Goal: Find specific page/section: Find specific page/section

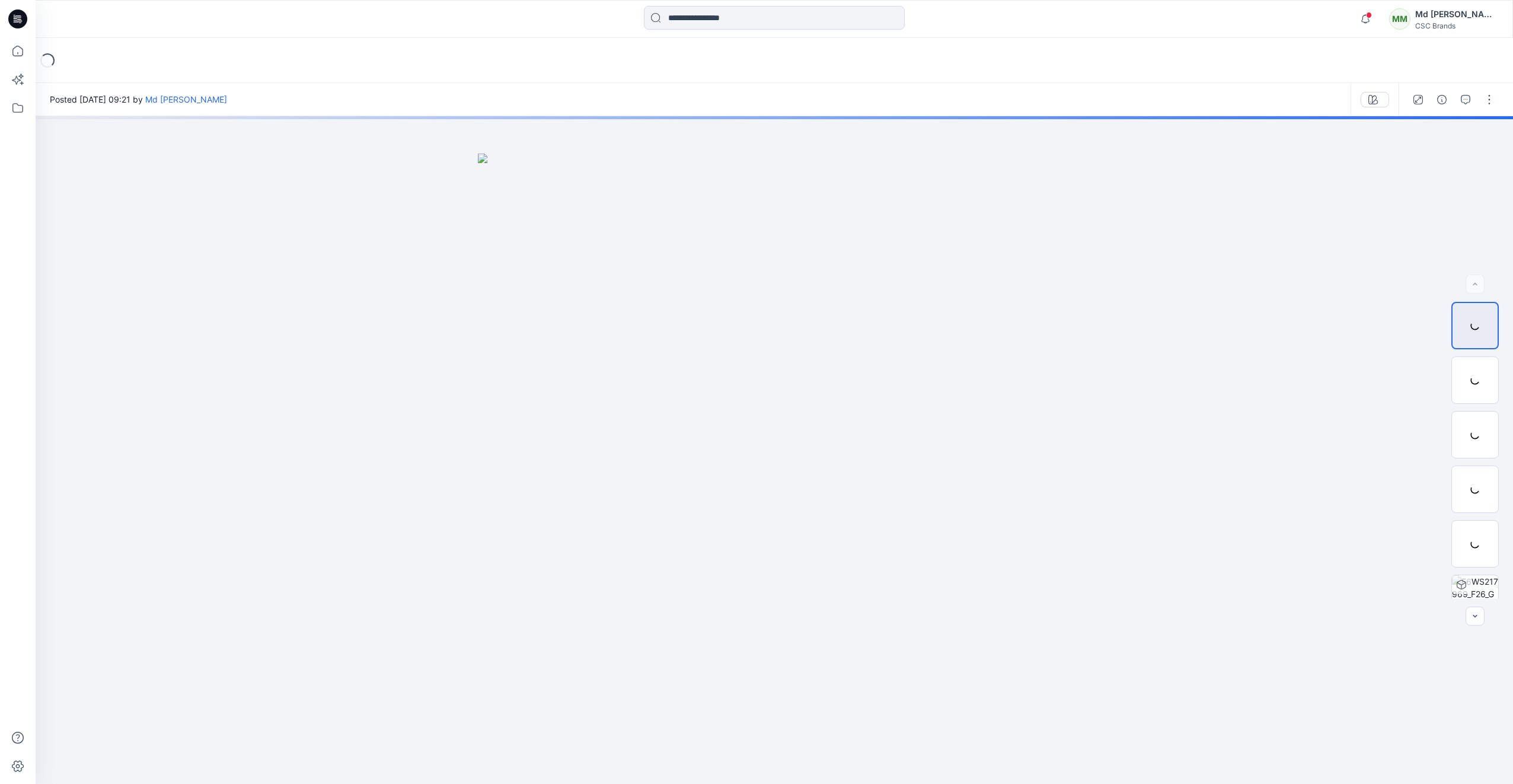
click at [23, 19] on icon at bounding box center [17, 19] width 19 height 19
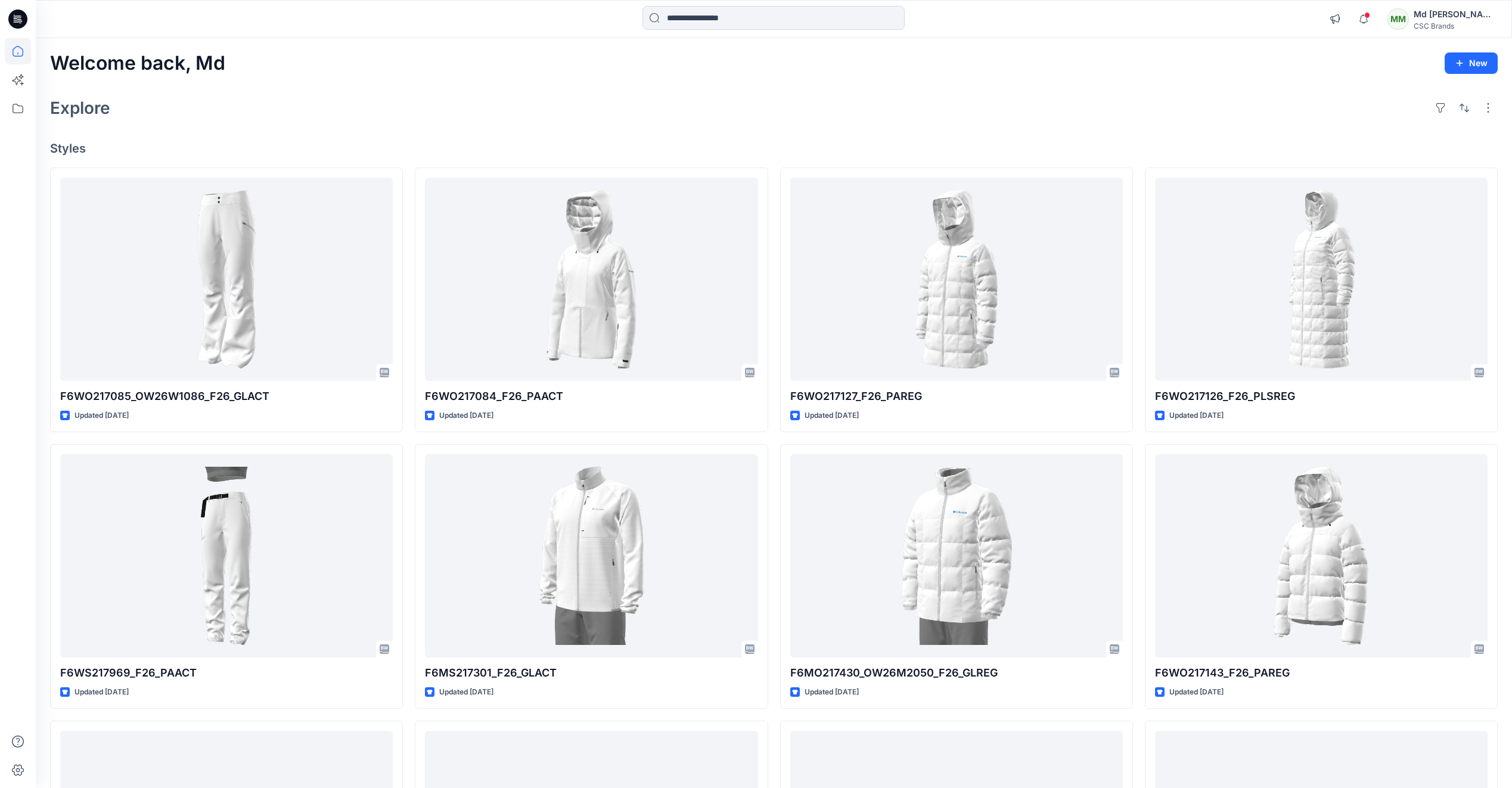
click at [723, 4] on div "Notifications Your style F6WO217085_OW26W1086_F26_GLACT has been updated with F…" at bounding box center [774, 19] width 1476 height 38
click at [720, 24] on input at bounding box center [774, 18] width 262 height 24
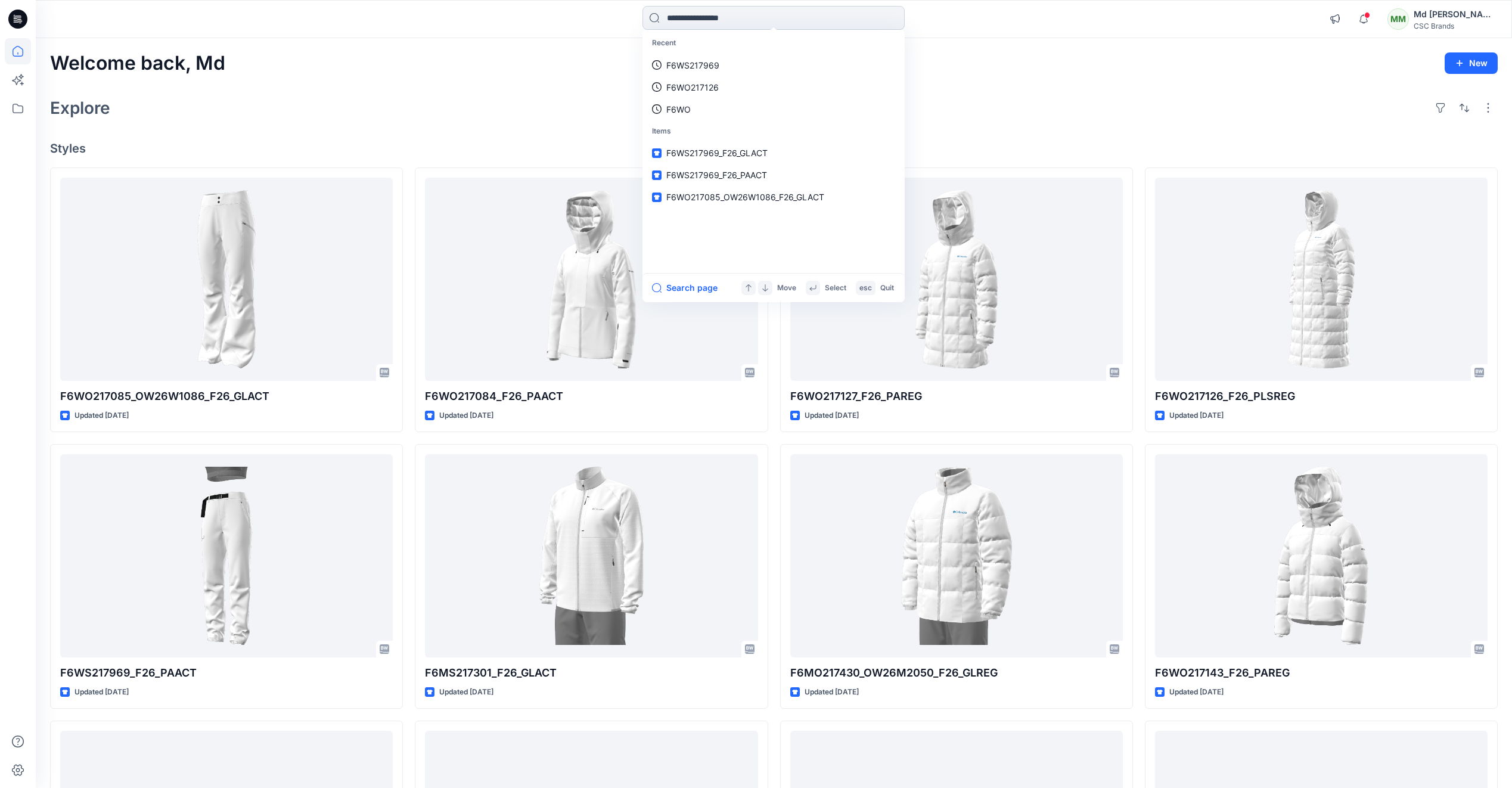
type input "*"
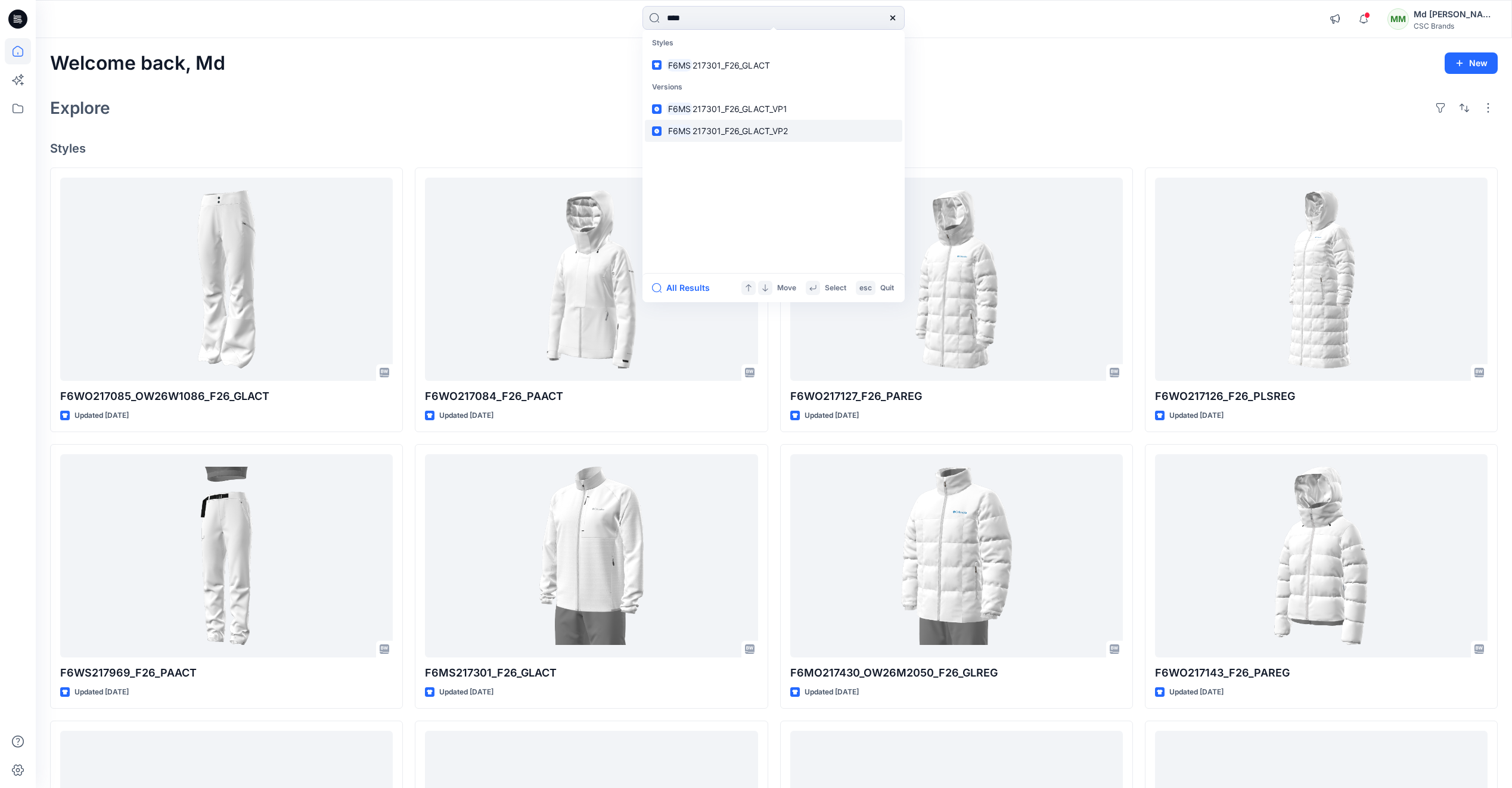
type input "****"
click at [723, 127] on span "217301_F26_GLACT_VP2" at bounding box center [740, 130] width 95 height 10
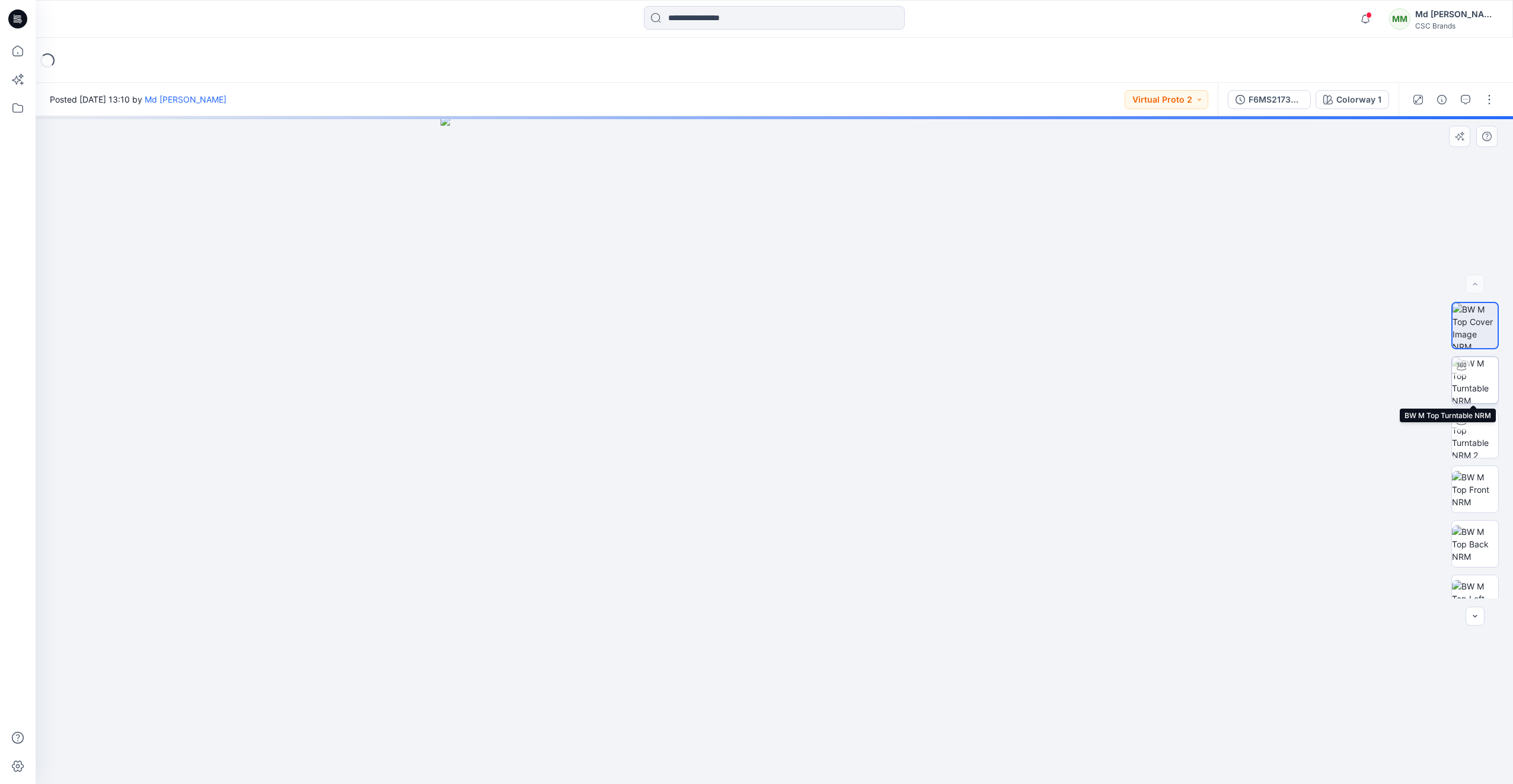
click at [1476, 394] on img at bounding box center [1475, 380] width 46 height 46
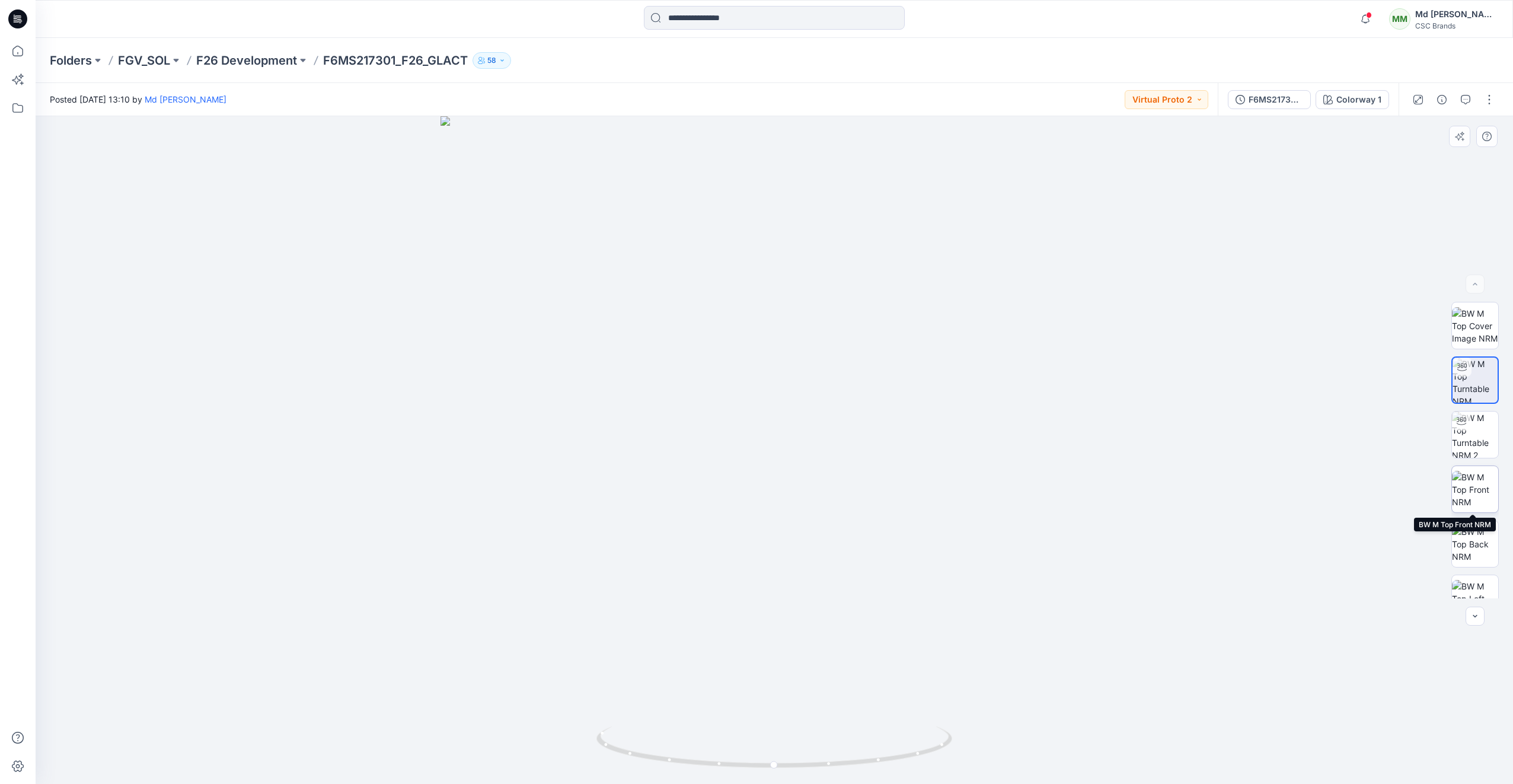
click at [1473, 490] on img at bounding box center [1475, 490] width 46 height 37
